Goal: Check status: Check status

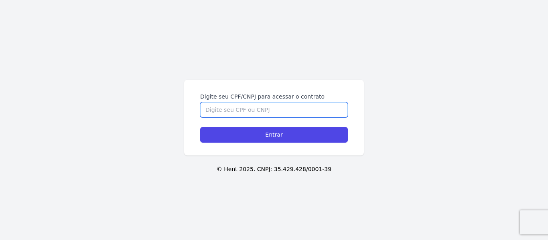
click at [264, 107] on input "Digite seu CPF/CNPJ para acessar o contrato" at bounding box center [274, 109] width 148 height 15
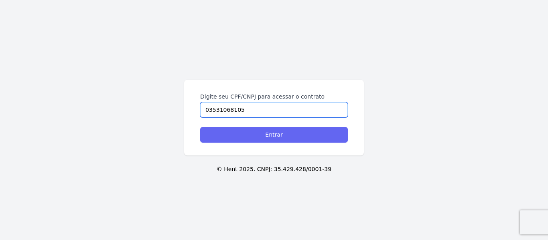
type input "03531068105"
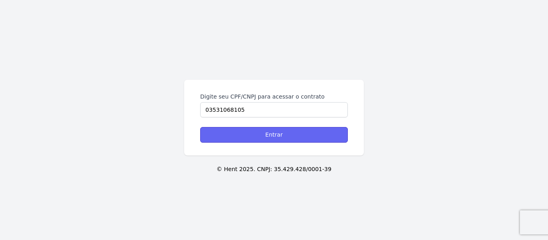
click at [275, 138] on input "Entrar" at bounding box center [274, 135] width 148 height 16
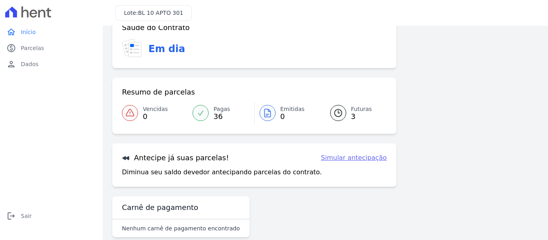
scroll to position [53, 0]
click at [344, 113] on link "Futuras 3" at bounding box center [353, 112] width 66 height 22
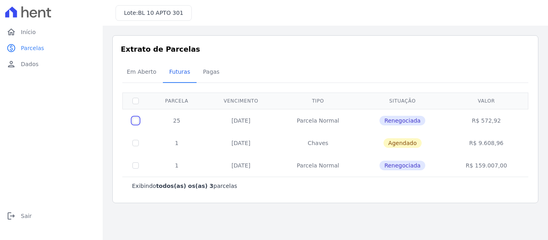
click at [134, 119] on input "checkbox" at bounding box center [135, 120] width 6 height 6
checkbox input "true"
click at [298, 42] on div "Extrato de Parcelas Em Aberto Futuras Pagas 1 selecionada(s) Exibindo todos(as)…" at bounding box center [325, 119] width 426 height 168
click at [136, 122] on input "checkbox" at bounding box center [135, 120] width 6 height 6
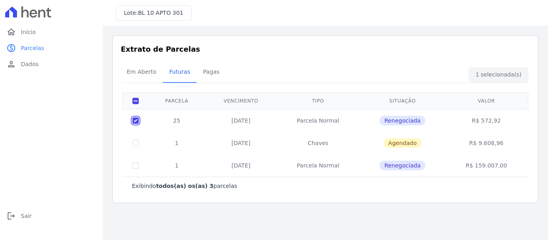
checkbox input "false"
click at [42, 130] on div "home Início home Início paid Parcelas paid Parcelas person Dados person Dados l…" at bounding box center [51, 129] width 96 height 210
click at [42, 113] on div "home Início home Início paid Parcelas paid Parcelas person Dados person Dados l…" at bounding box center [51, 129] width 96 height 210
